Goal: Information Seeking & Learning: Compare options

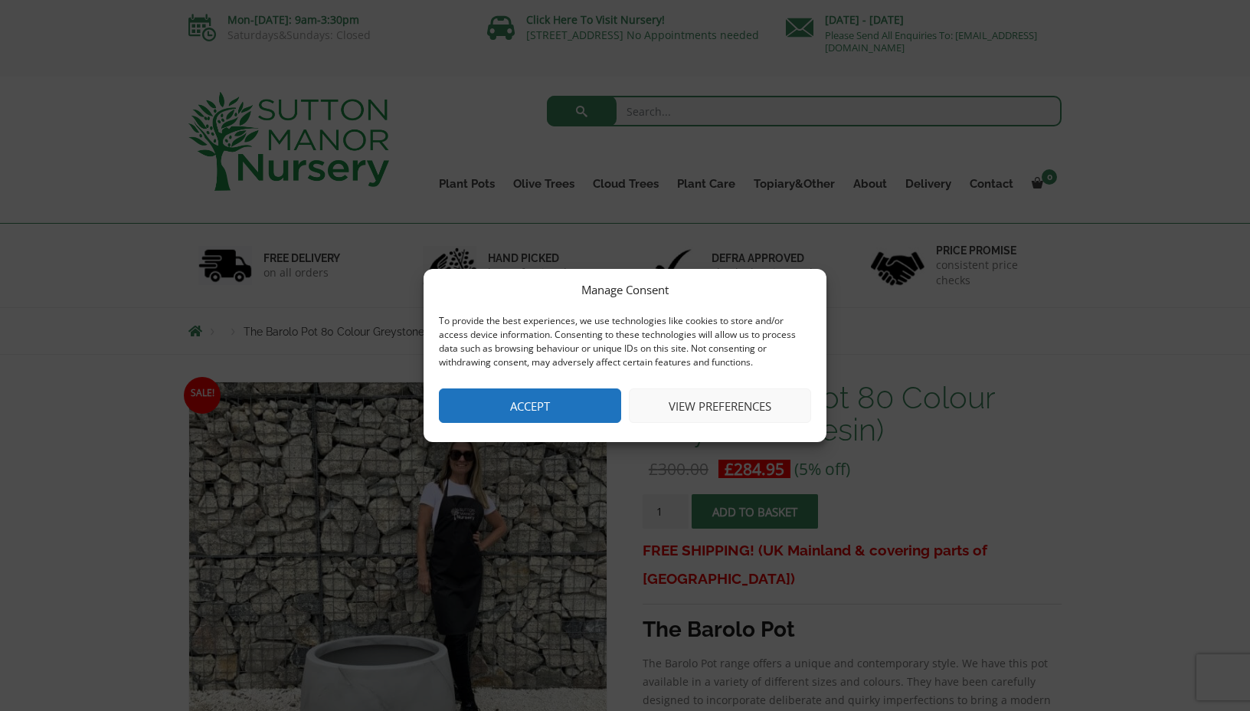
drag, startPoint x: 561, startPoint y: 417, endPoint x: 916, endPoint y: 326, distance: 366.8
click at [561, 417] on button "Accept" at bounding box center [530, 405] width 182 height 34
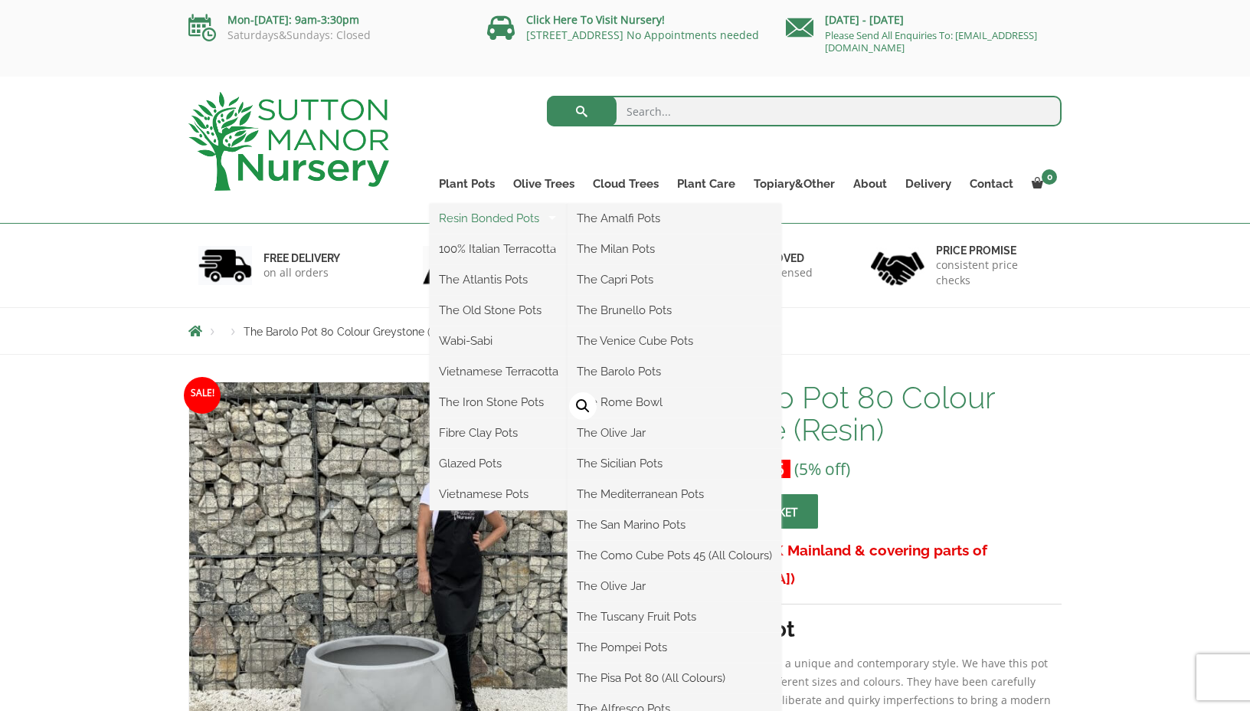
click at [470, 213] on link "Resin Bonded Pots" at bounding box center [499, 218] width 138 height 23
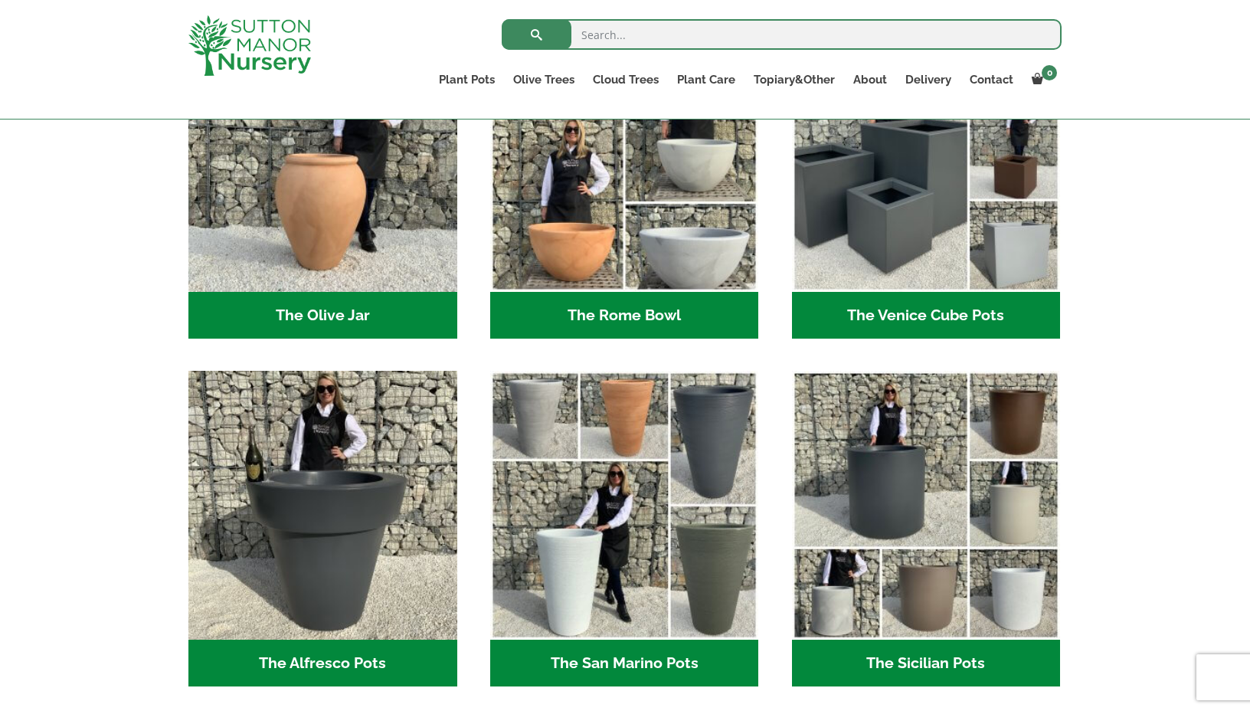
scroll to position [1579, 0]
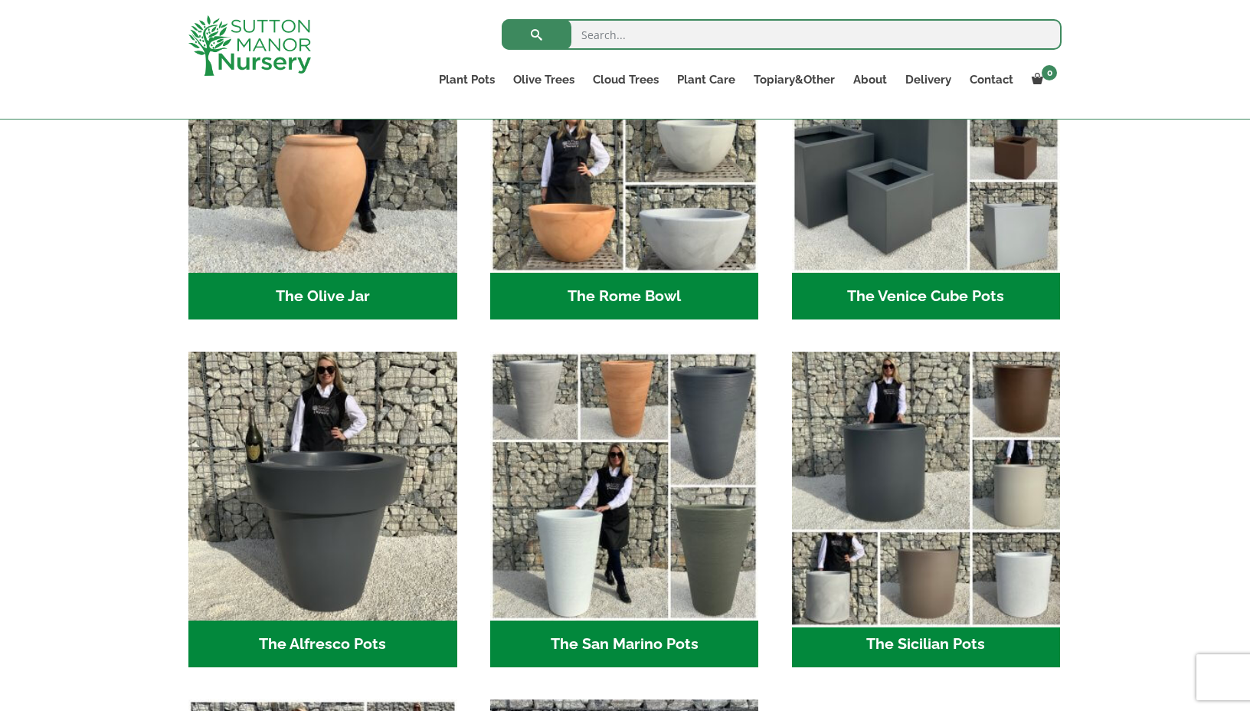
click at [994, 575] on img "Visit product category The Sicilian Pots" at bounding box center [926, 486] width 282 height 282
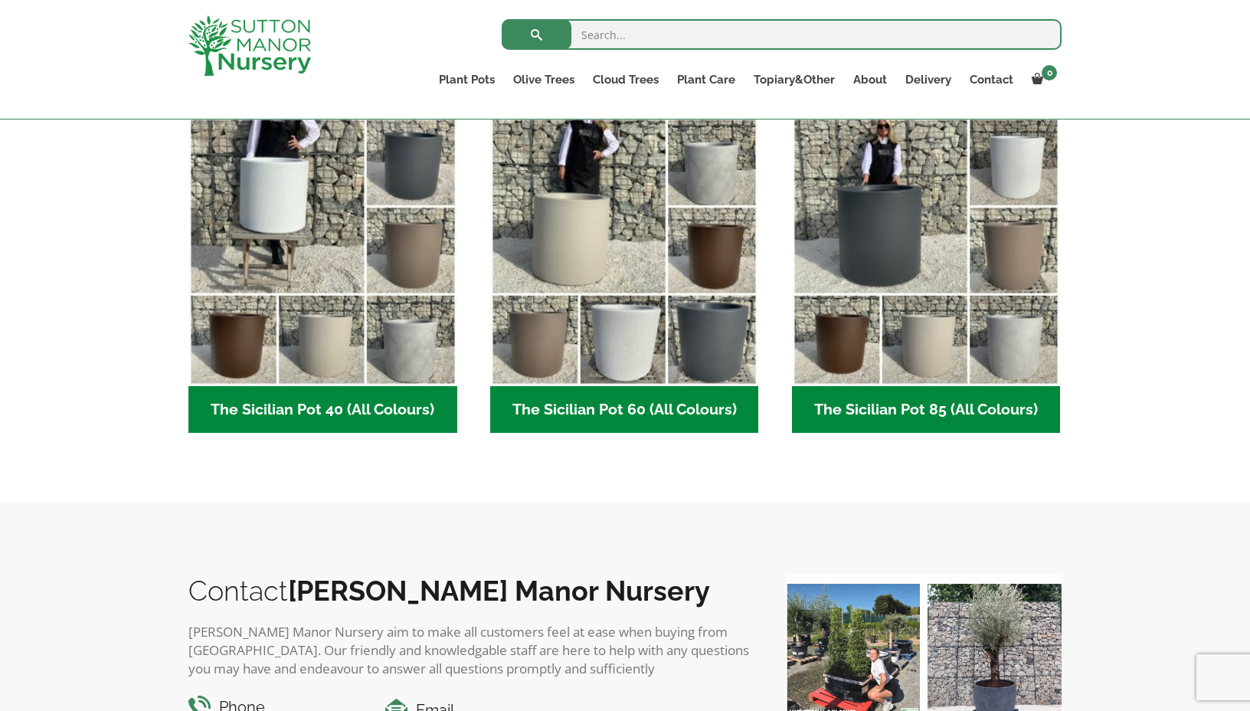
scroll to position [407, 0]
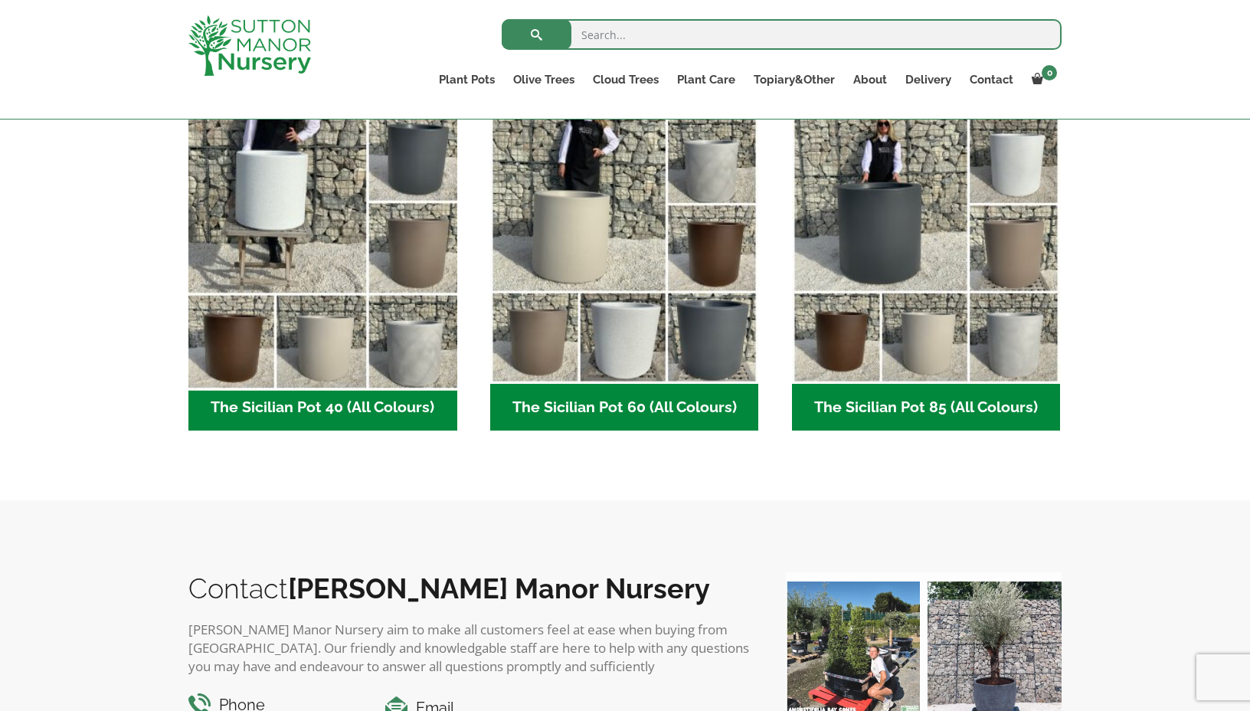
click at [361, 207] on img "Visit product category The Sicilian Pot 40 (All Colours)" at bounding box center [323, 249] width 282 height 282
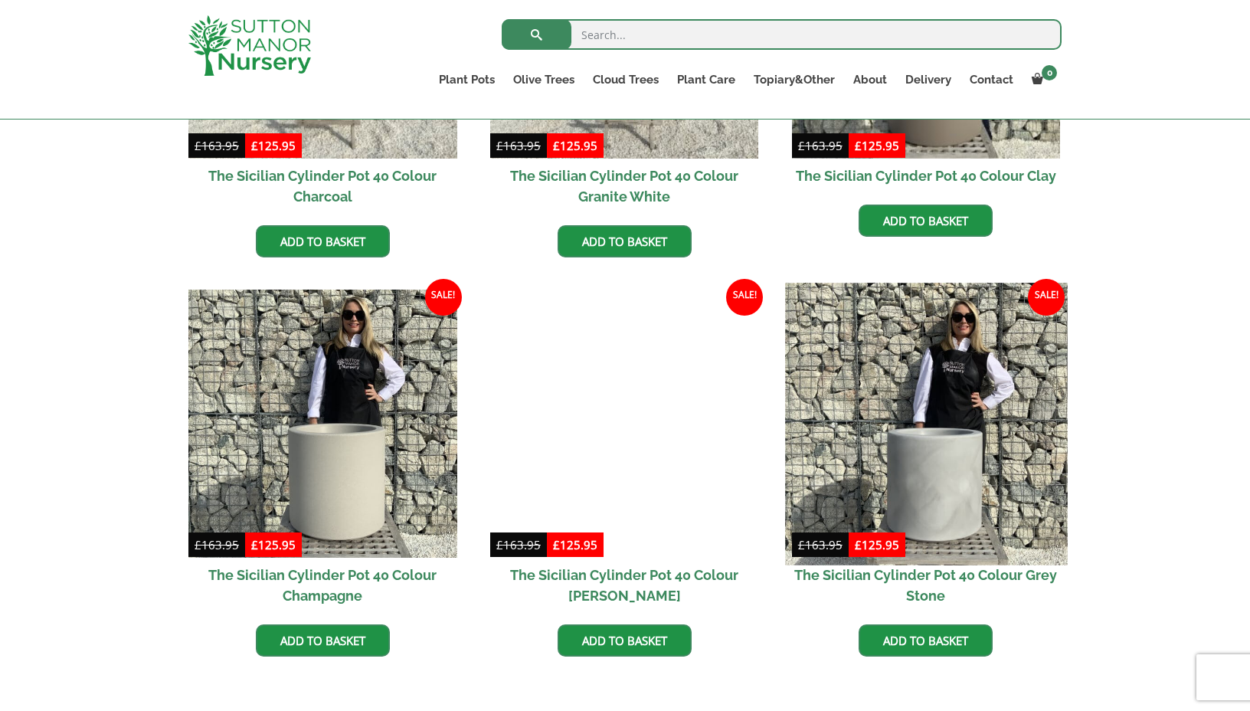
scroll to position [630, 0]
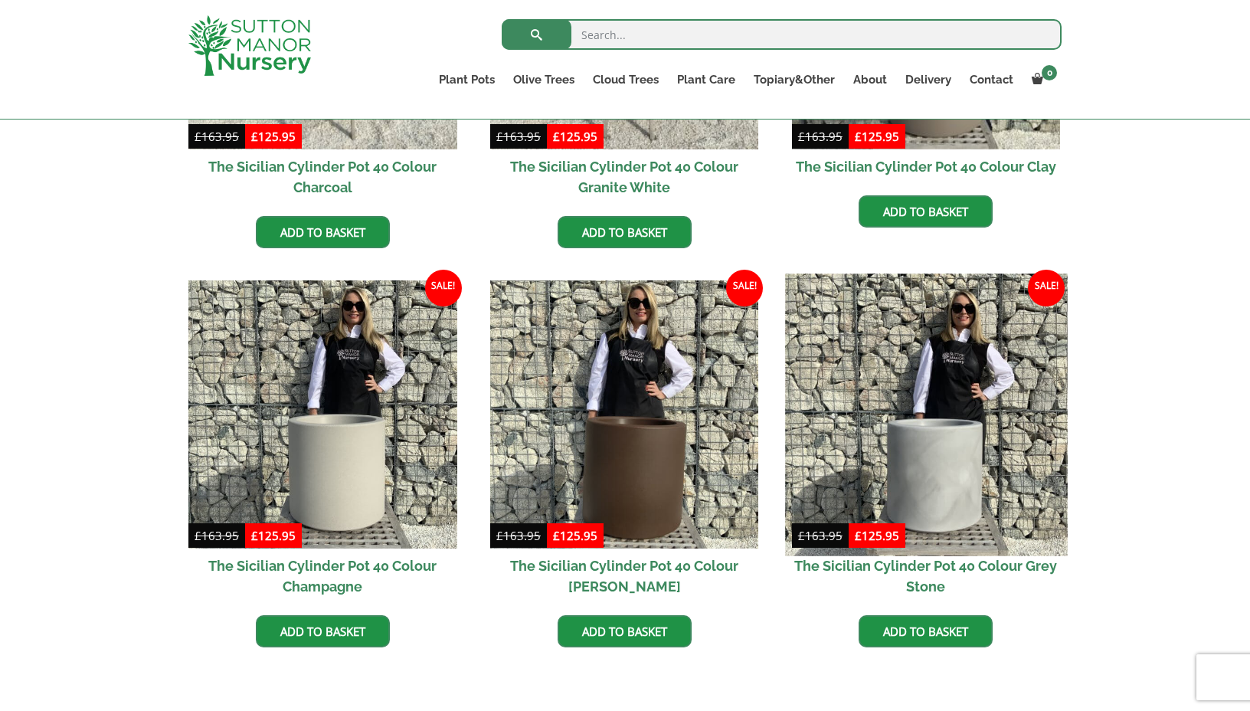
click at [1014, 412] on img at bounding box center [926, 414] width 282 height 282
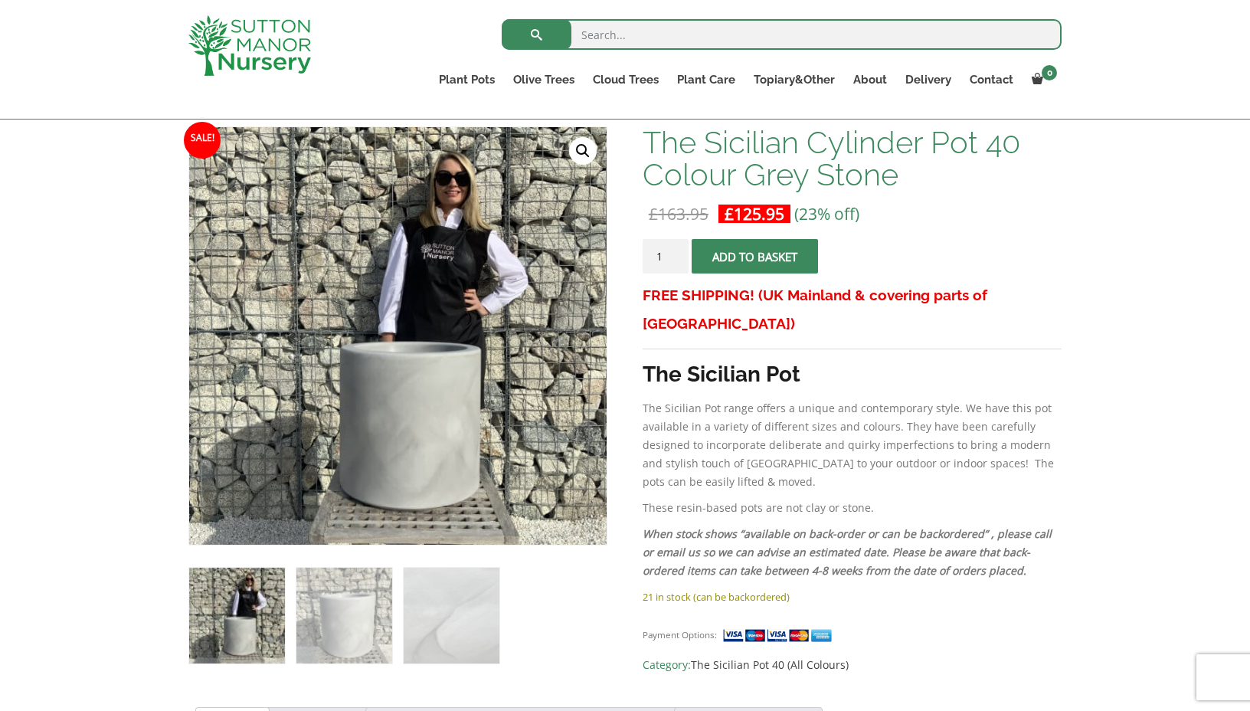
scroll to position [221, 0]
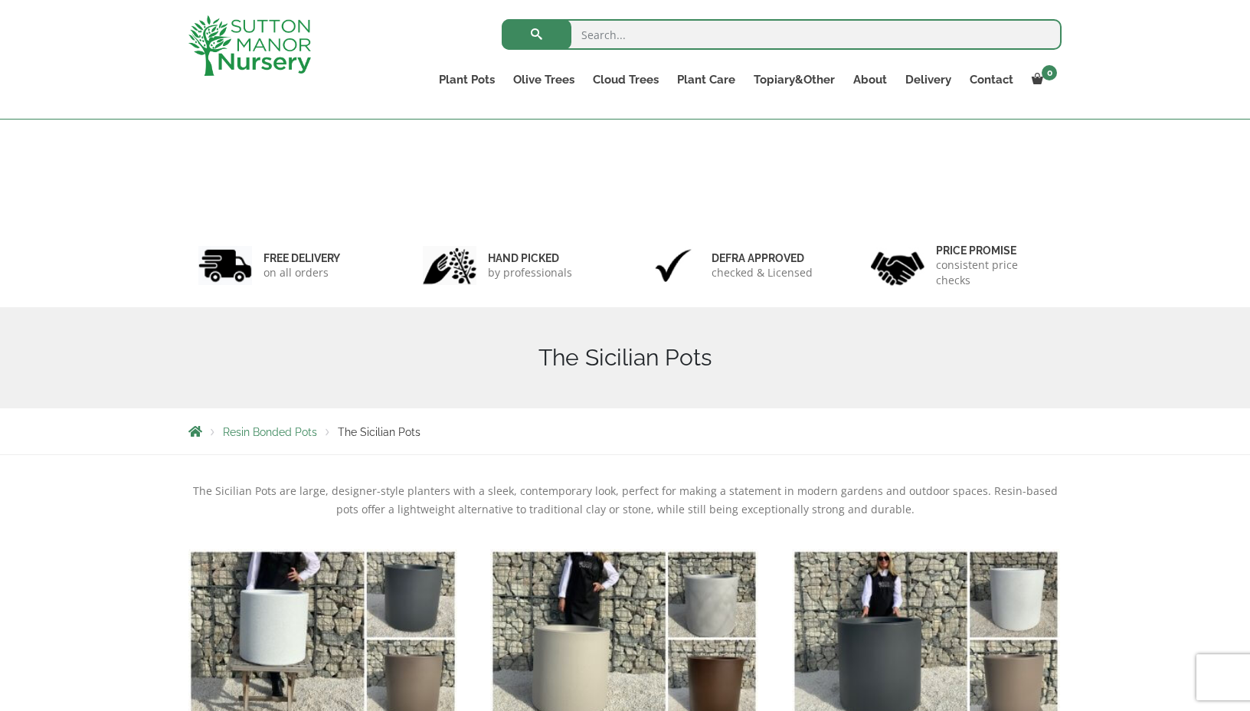
scroll to position [434, 0]
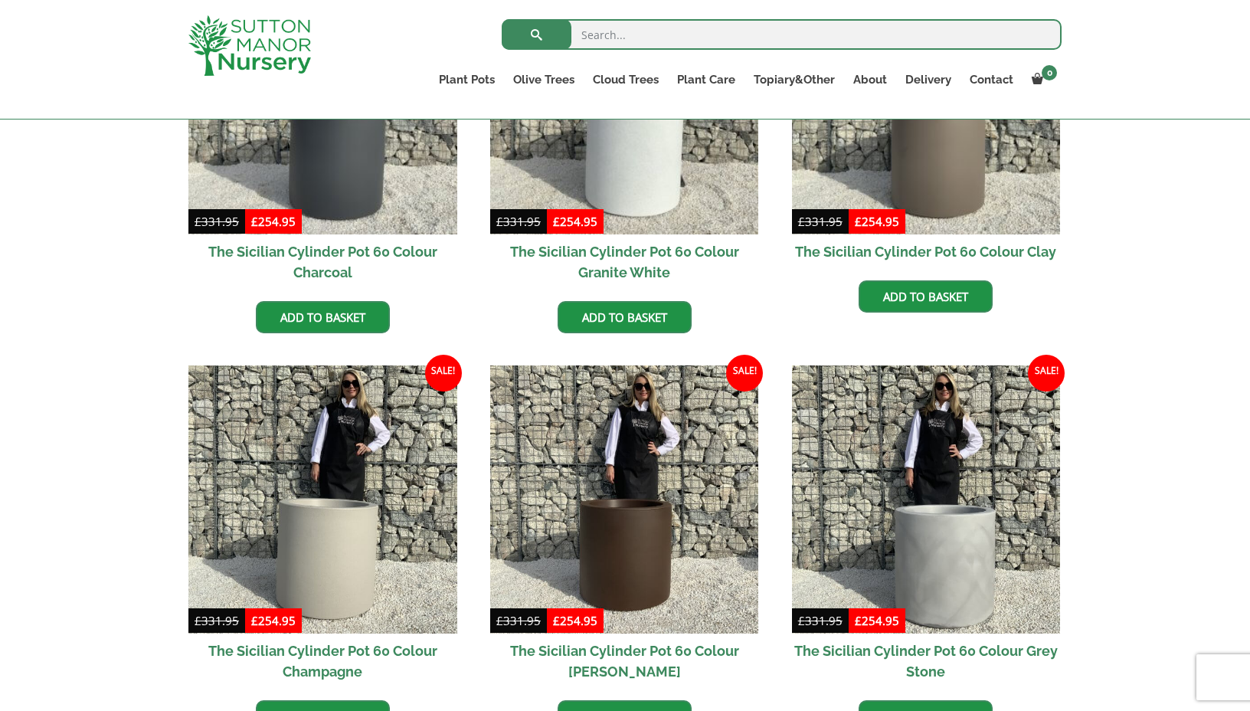
scroll to position [548, 0]
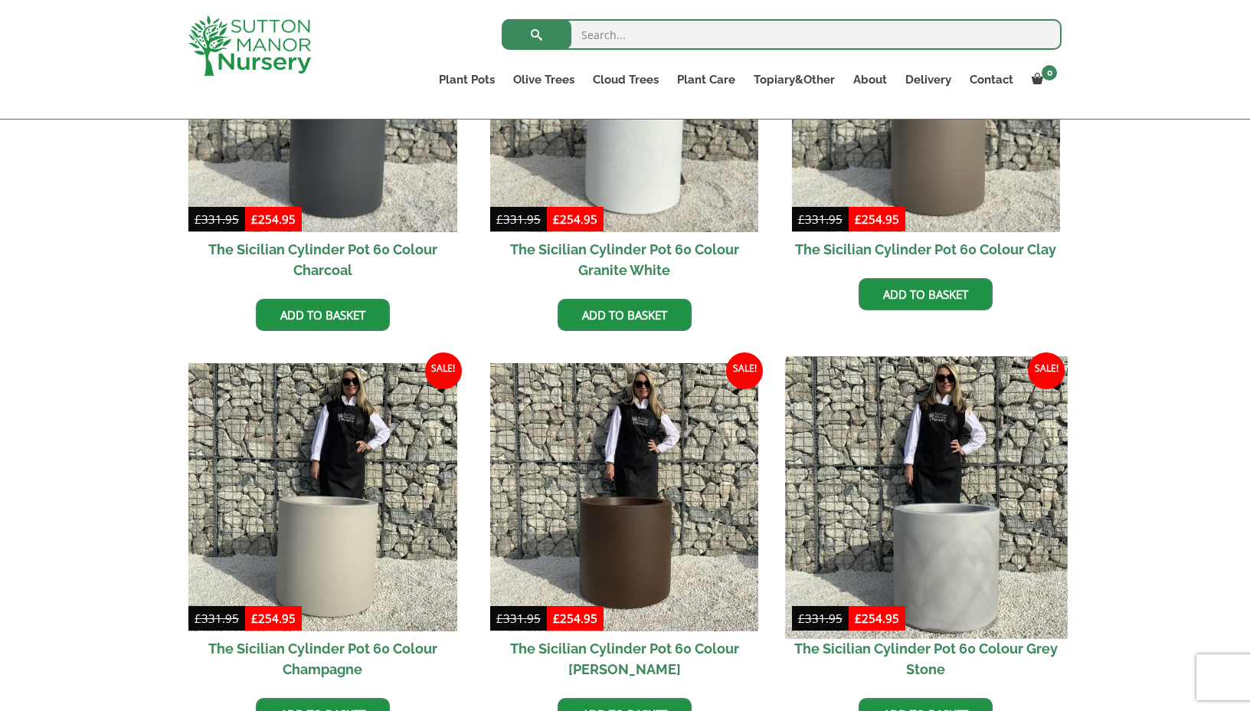
click at [948, 497] on img at bounding box center [926, 497] width 282 height 282
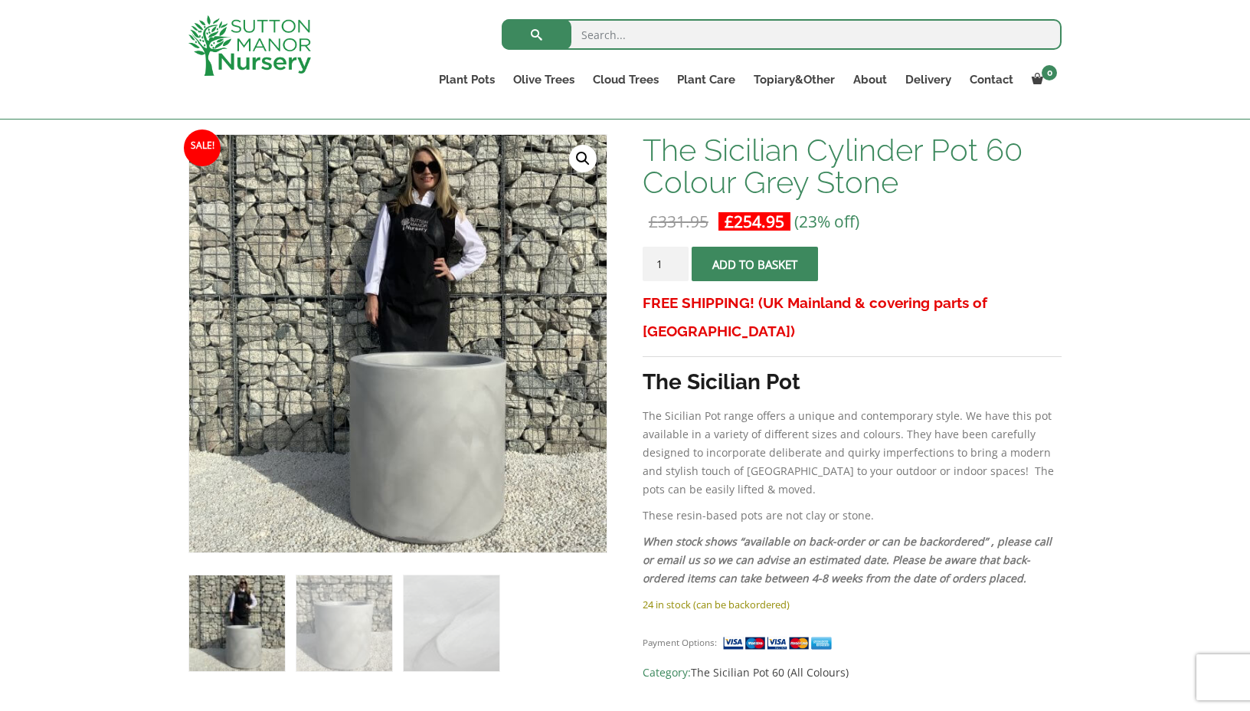
scroll to position [210, 0]
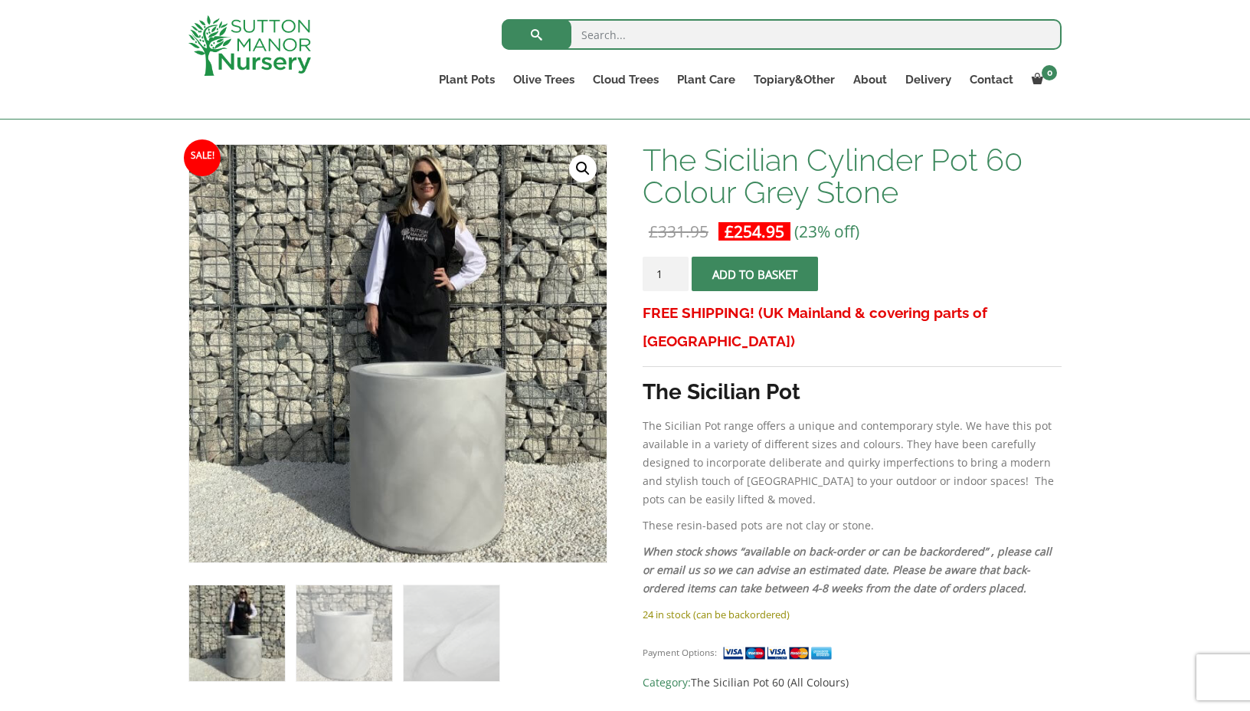
click at [280, 50] on img at bounding box center [249, 45] width 123 height 61
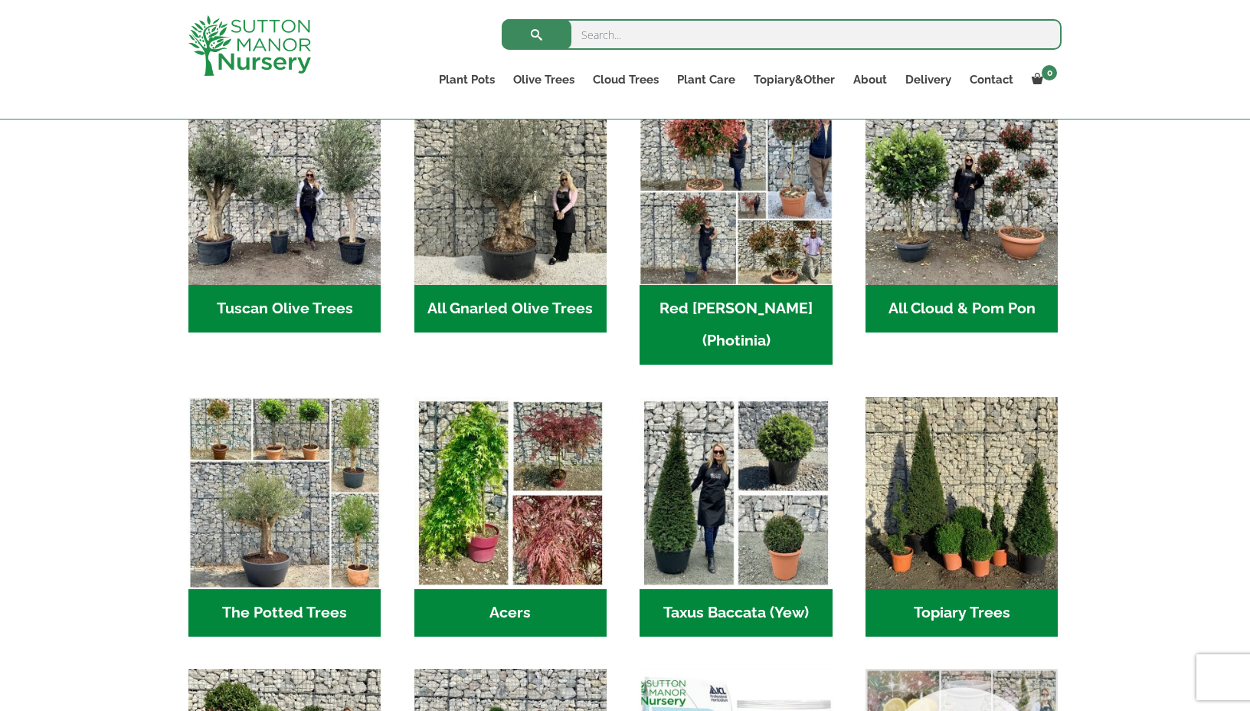
scroll to position [807, 0]
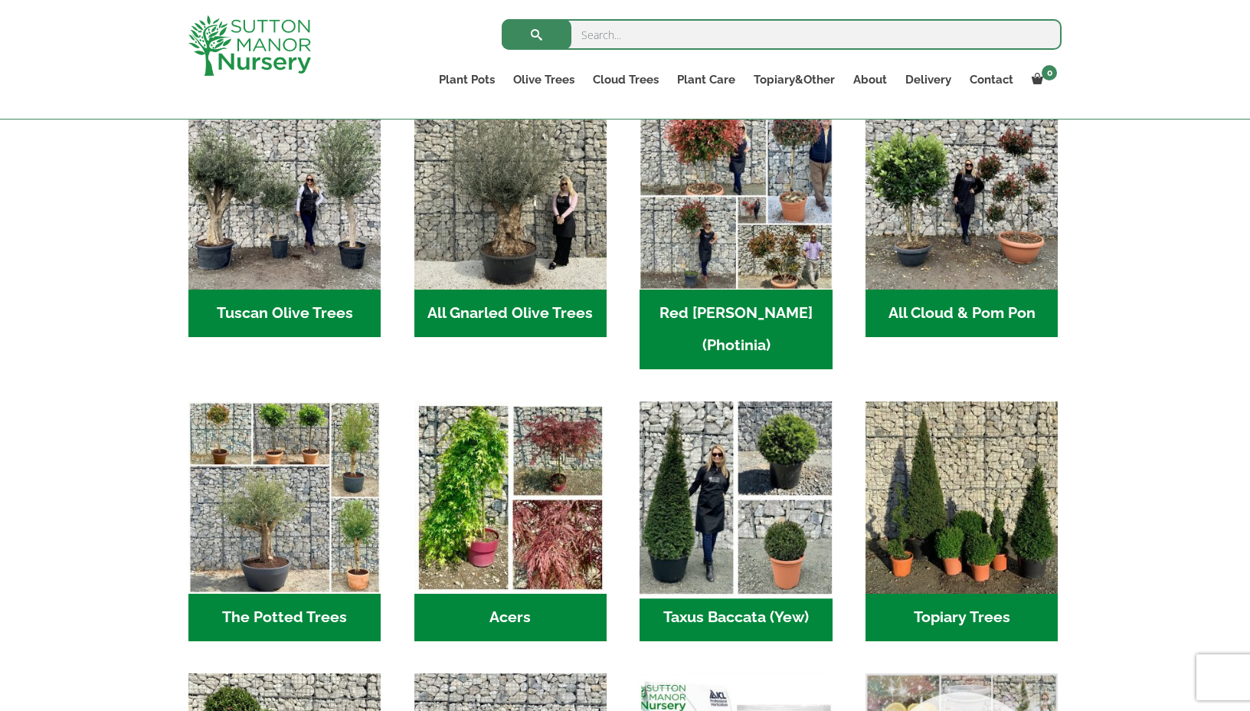
click at [756, 442] on img "Visit product category Taxus Baccata (Yew)" at bounding box center [736, 498] width 202 height 202
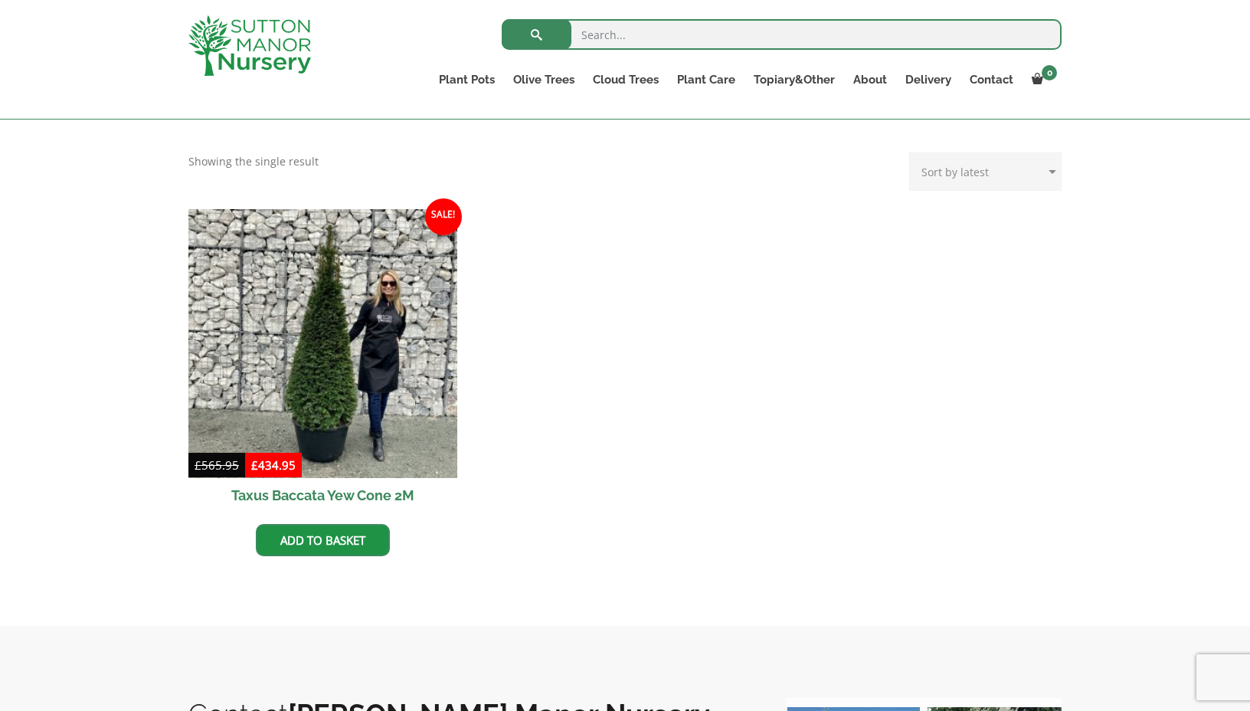
scroll to position [581, 0]
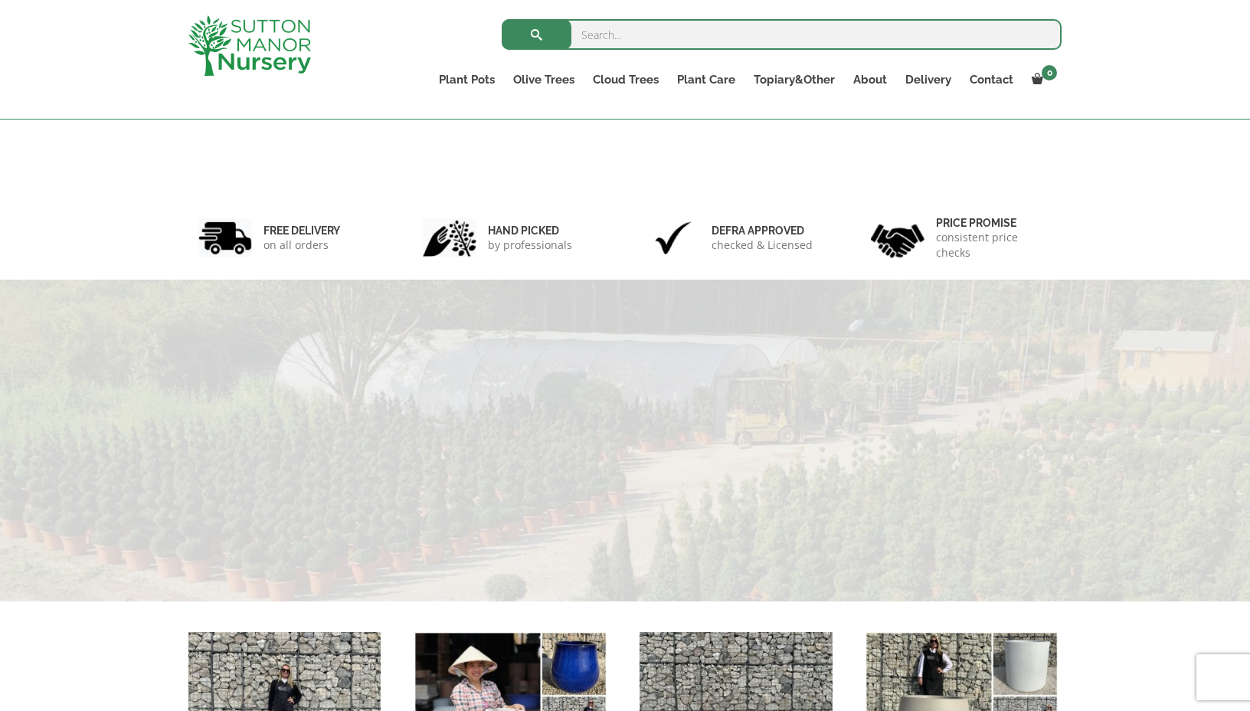
scroll to position [807, 0]
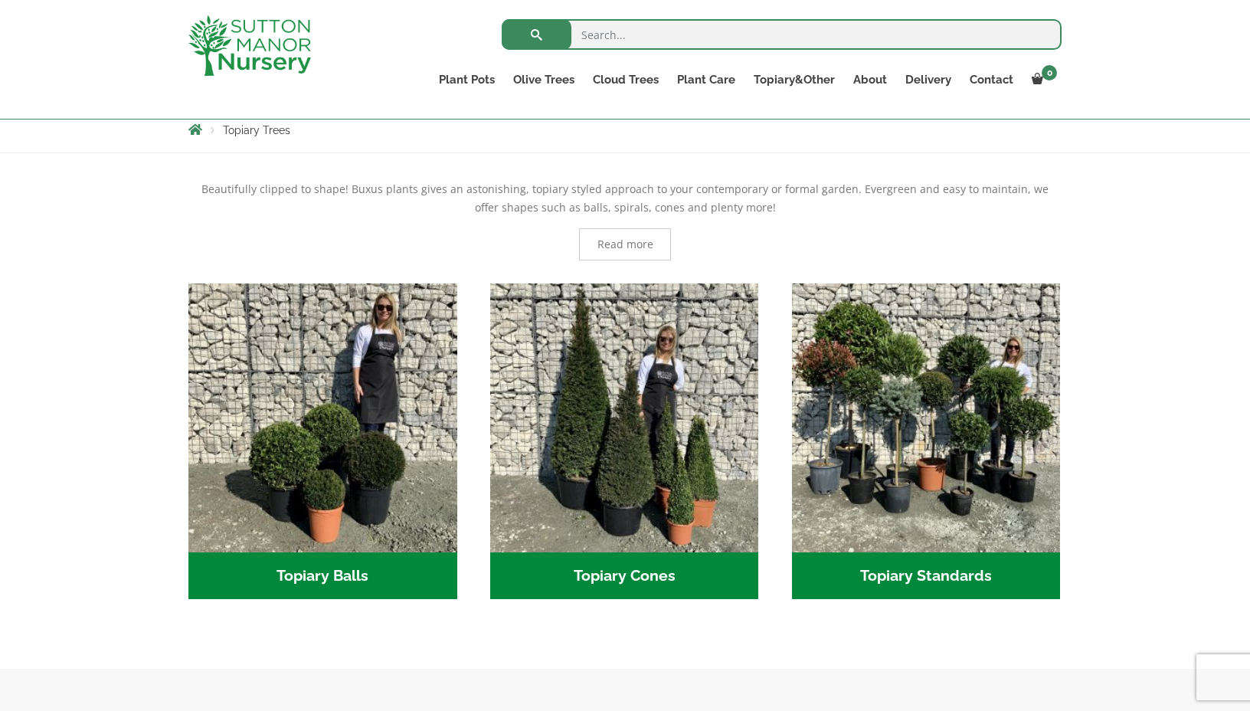
scroll to position [239, 0]
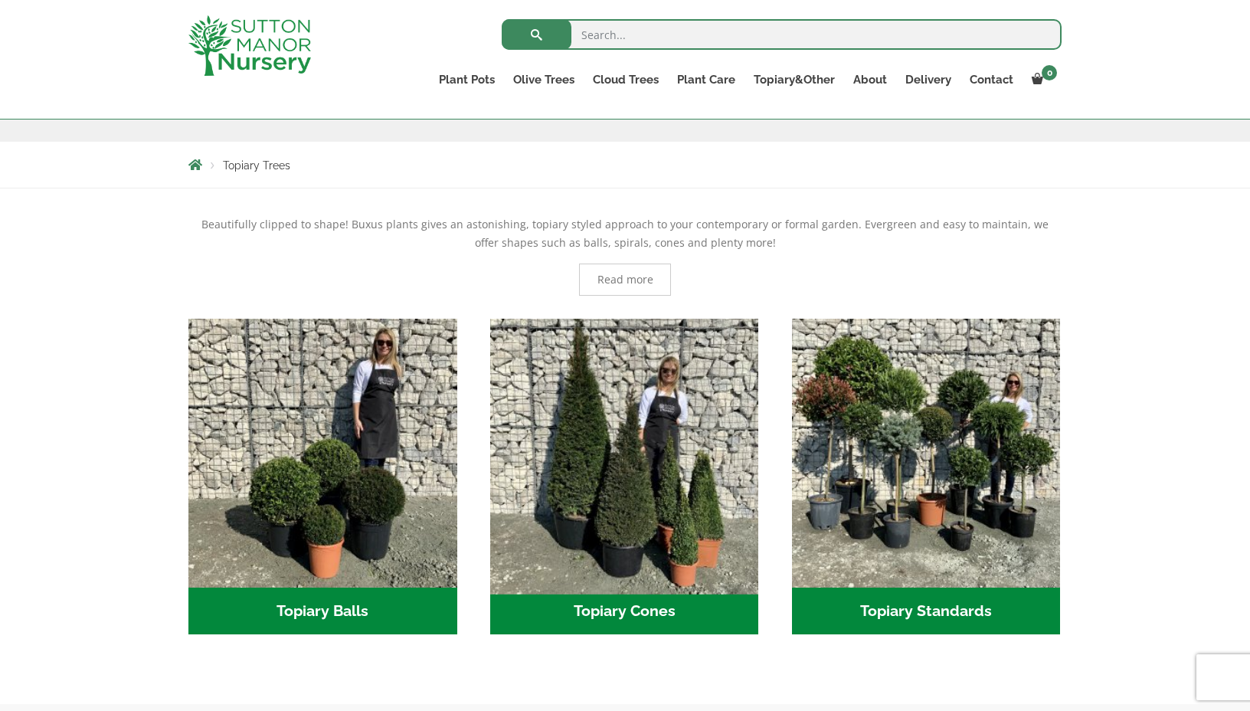
click at [643, 417] on img "Visit product category Topiary Cones" at bounding box center [624, 453] width 282 height 282
